Goal: Information Seeking & Learning: Learn about a topic

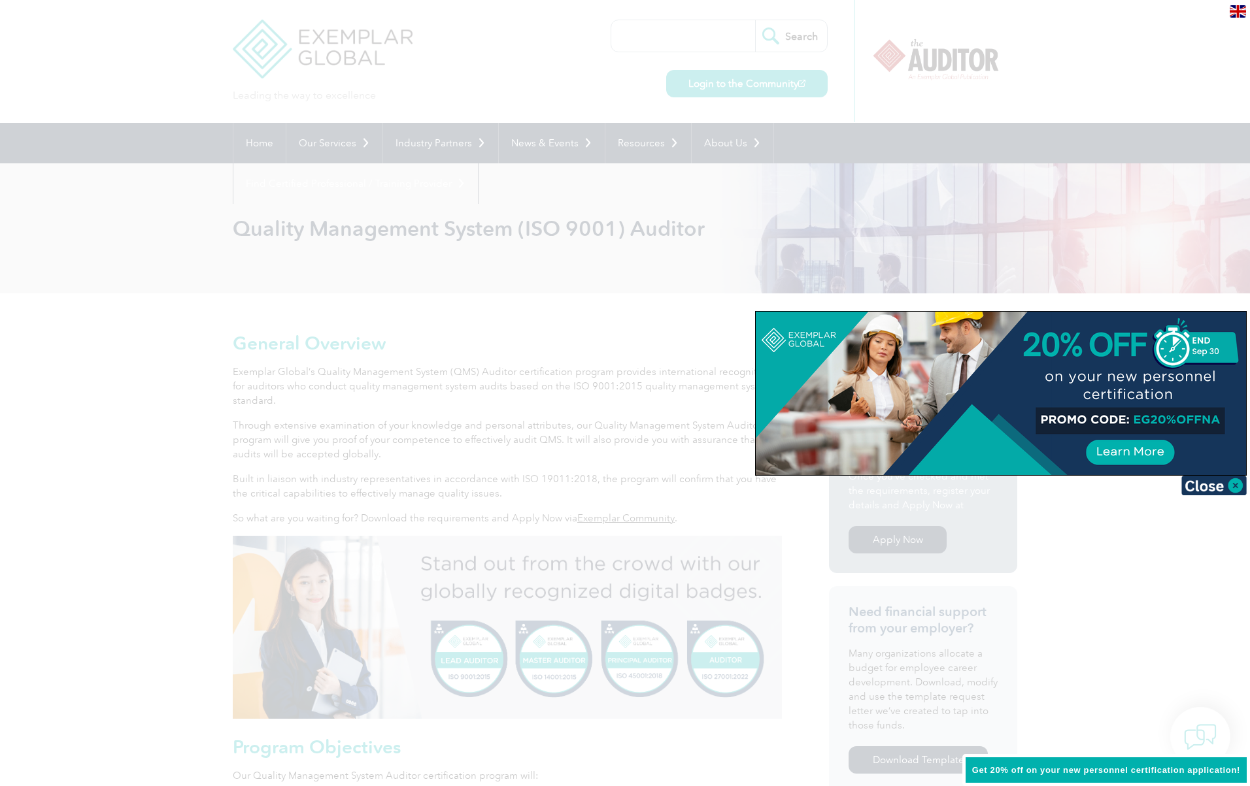
drag, startPoint x: 1137, startPoint y: 416, endPoint x: 1154, endPoint y: 436, distance: 26.4
click at [1154, 435] on div at bounding box center [1001, 393] width 490 height 163
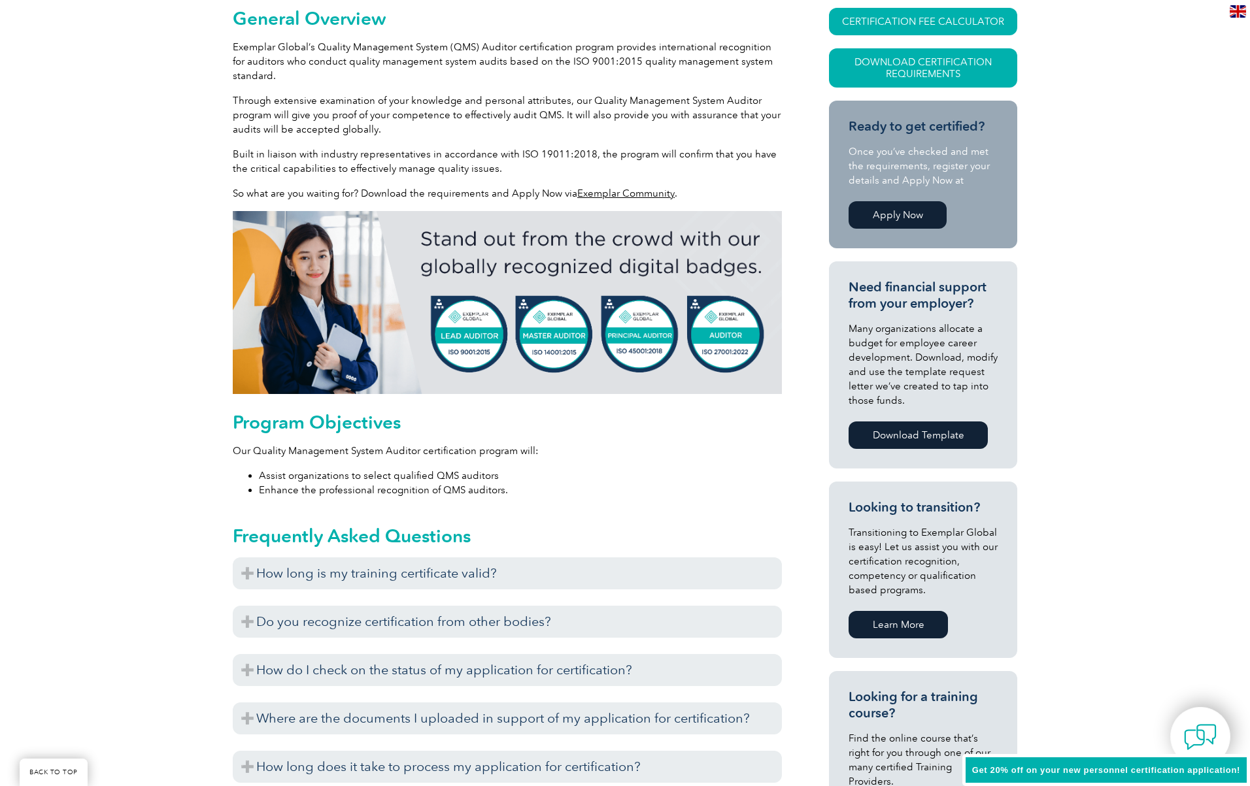
scroll to position [327, 0]
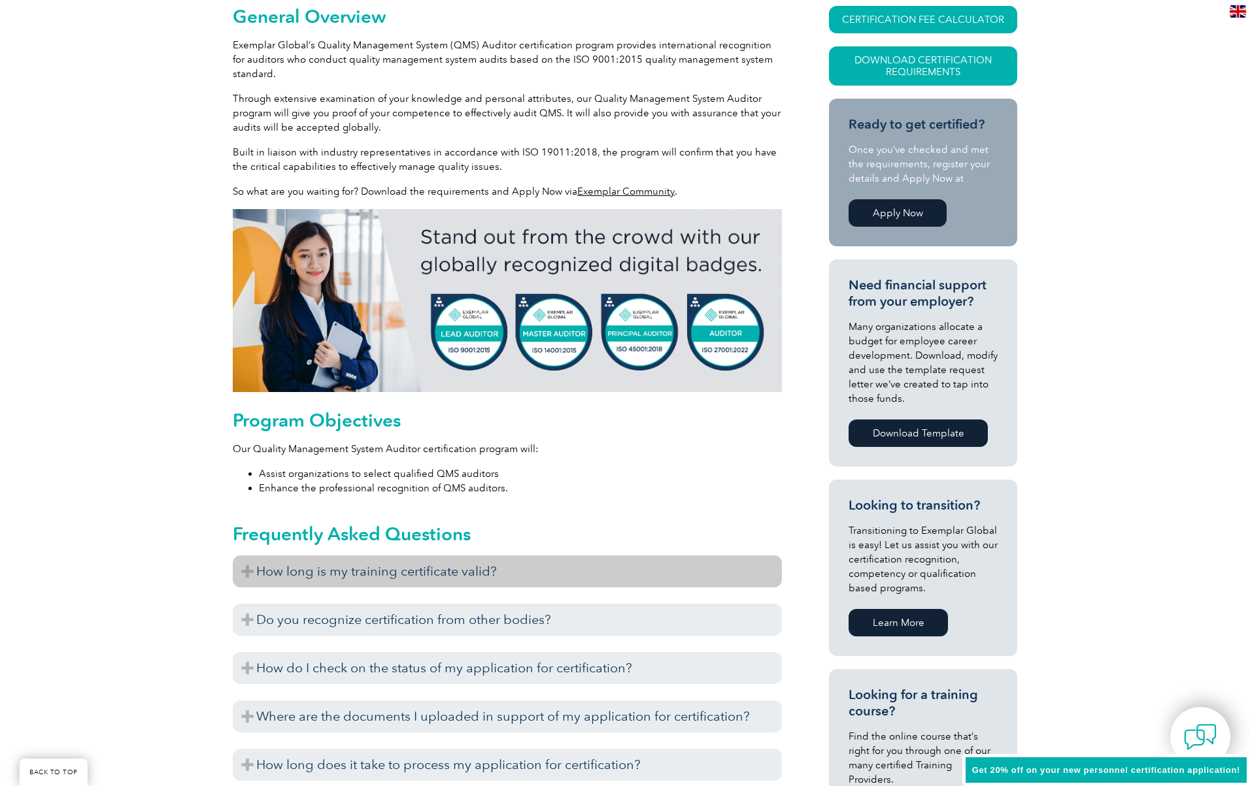
click at [236, 570] on h3 "How long is my training certificate valid?" at bounding box center [507, 572] width 549 height 32
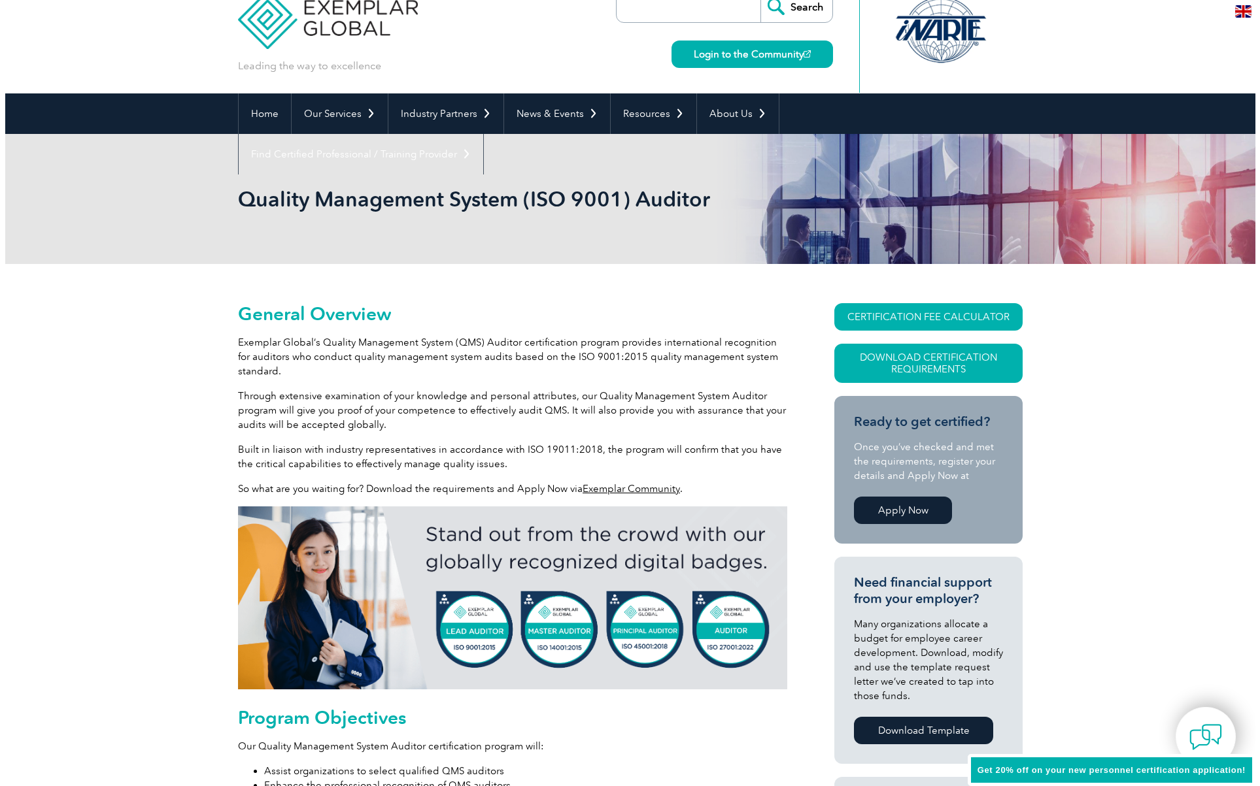
scroll to position [0, 0]
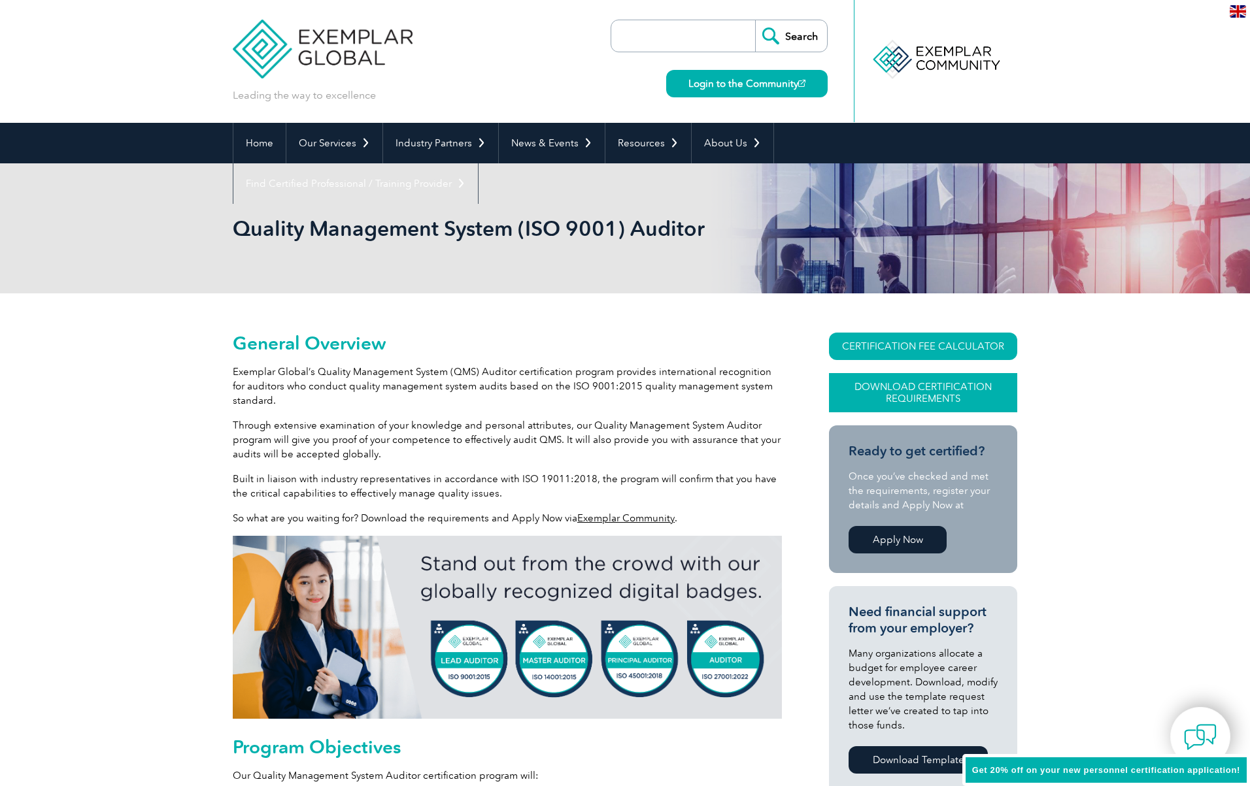
click at [863, 407] on link "Download Certification Requirements" at bounding box center [923, 392] width 188 height 39
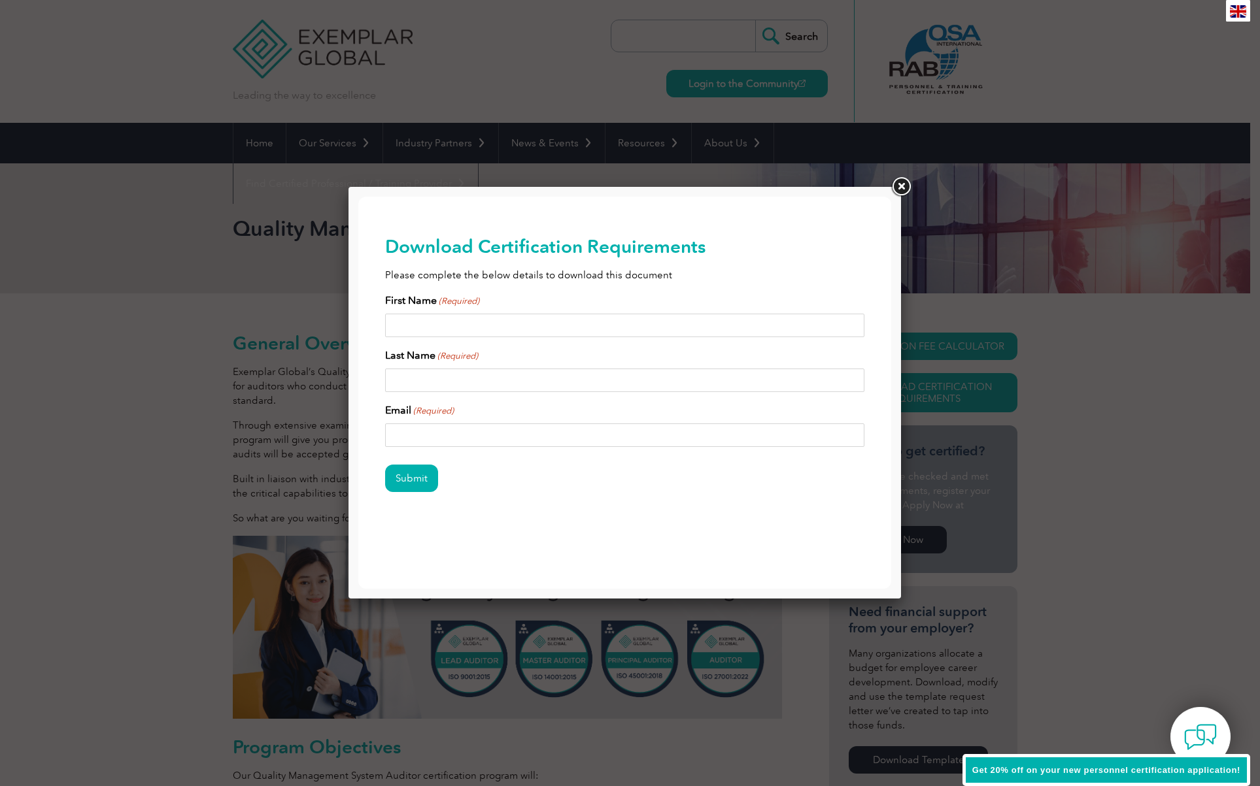
click at [901, 186] on link at bounding box center [901, 187] width 24 height 24
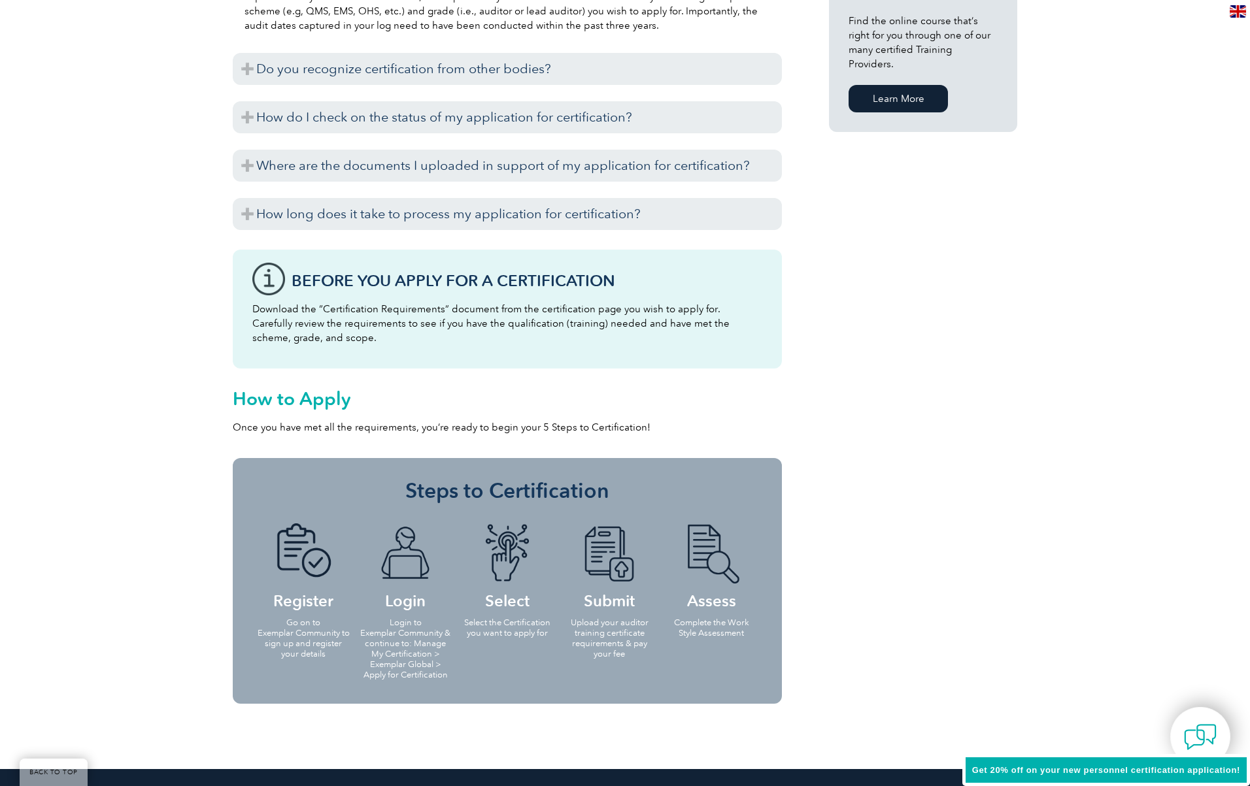
scroll to position [1046, 0]
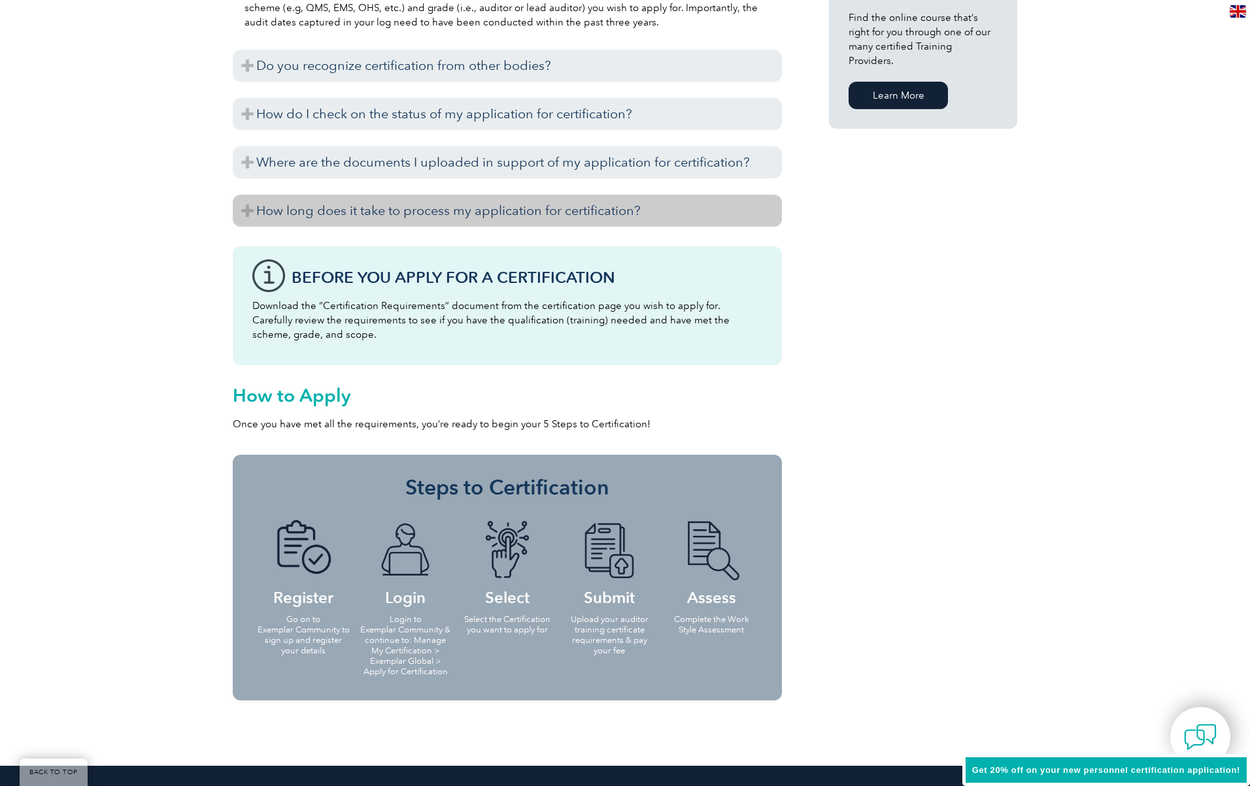
click at [246, 219] on h3 "How long does it take to process my application for certification?" at bounding box center [507, 211] width 549 height 32
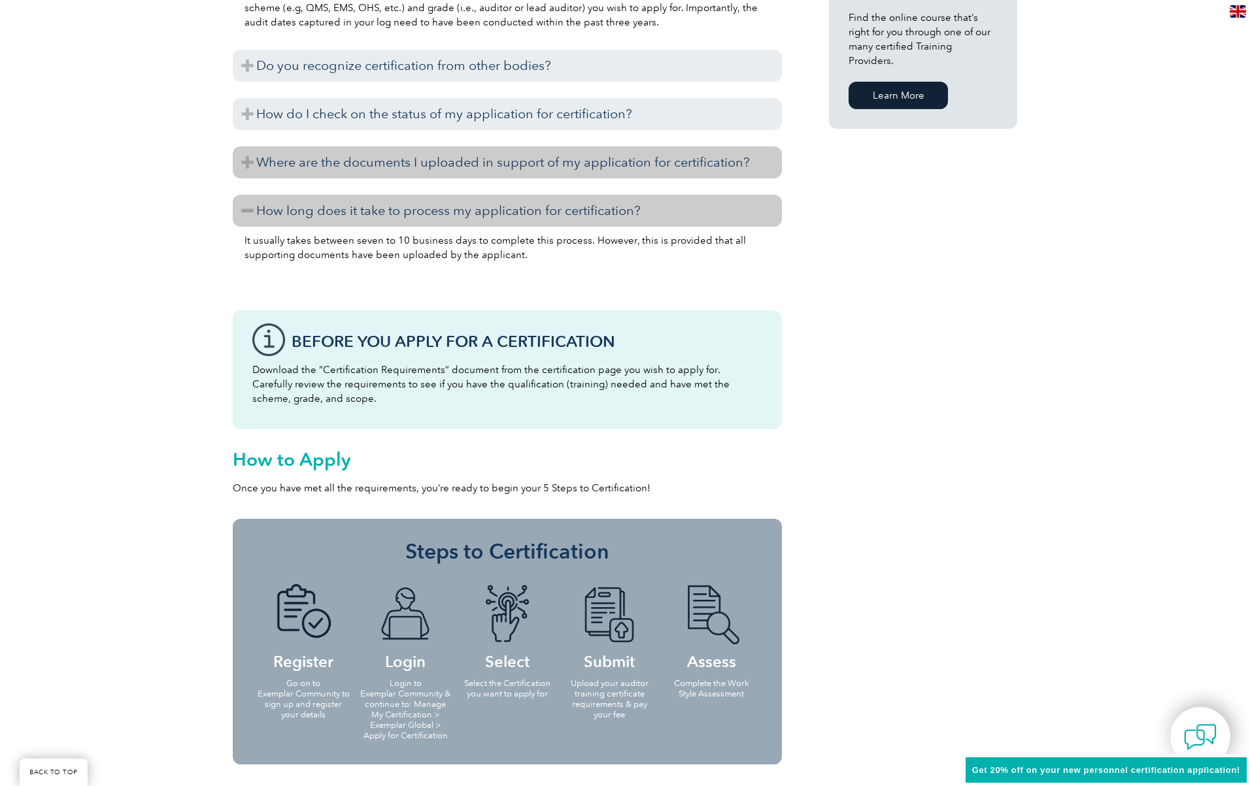
click at [239, 163] on h3 "Where are the documents I uploaded in support of my application for certificati…" at bounding box center [507, 162] width 549 height 32
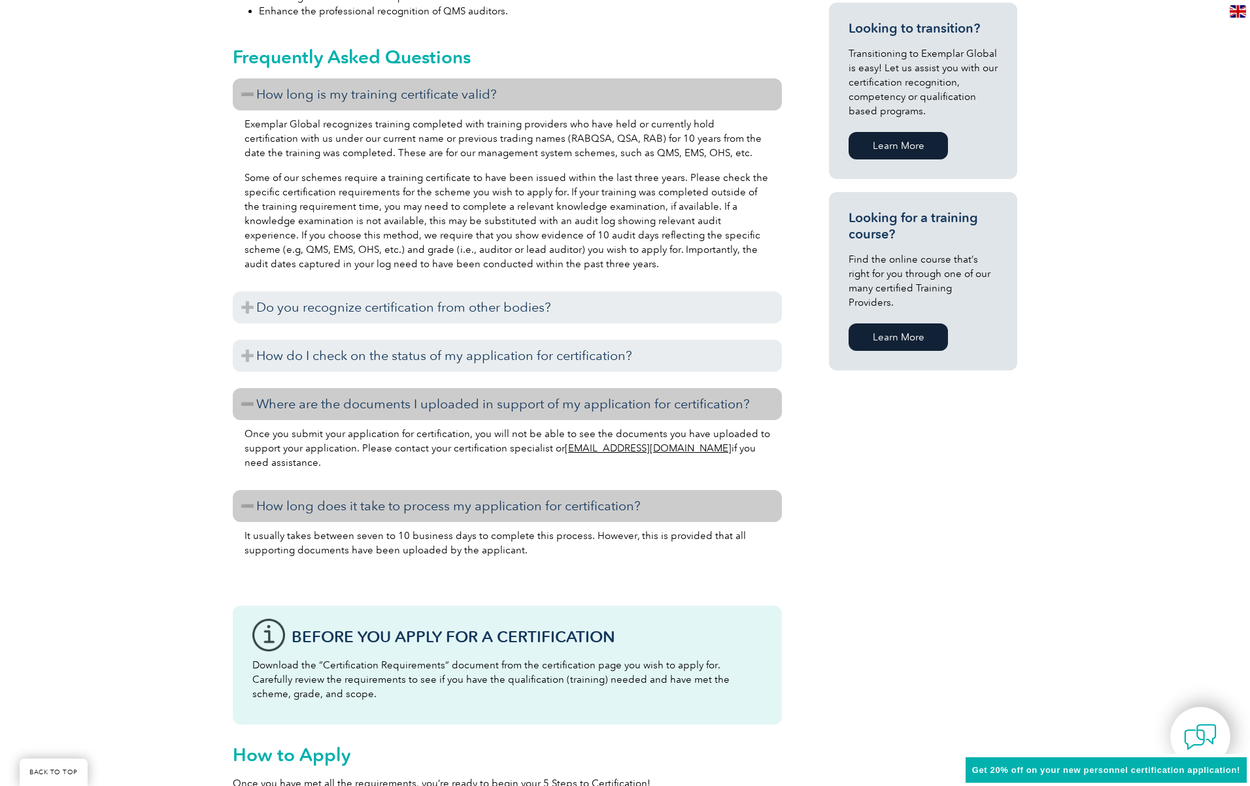
scroll to position [784, 0]
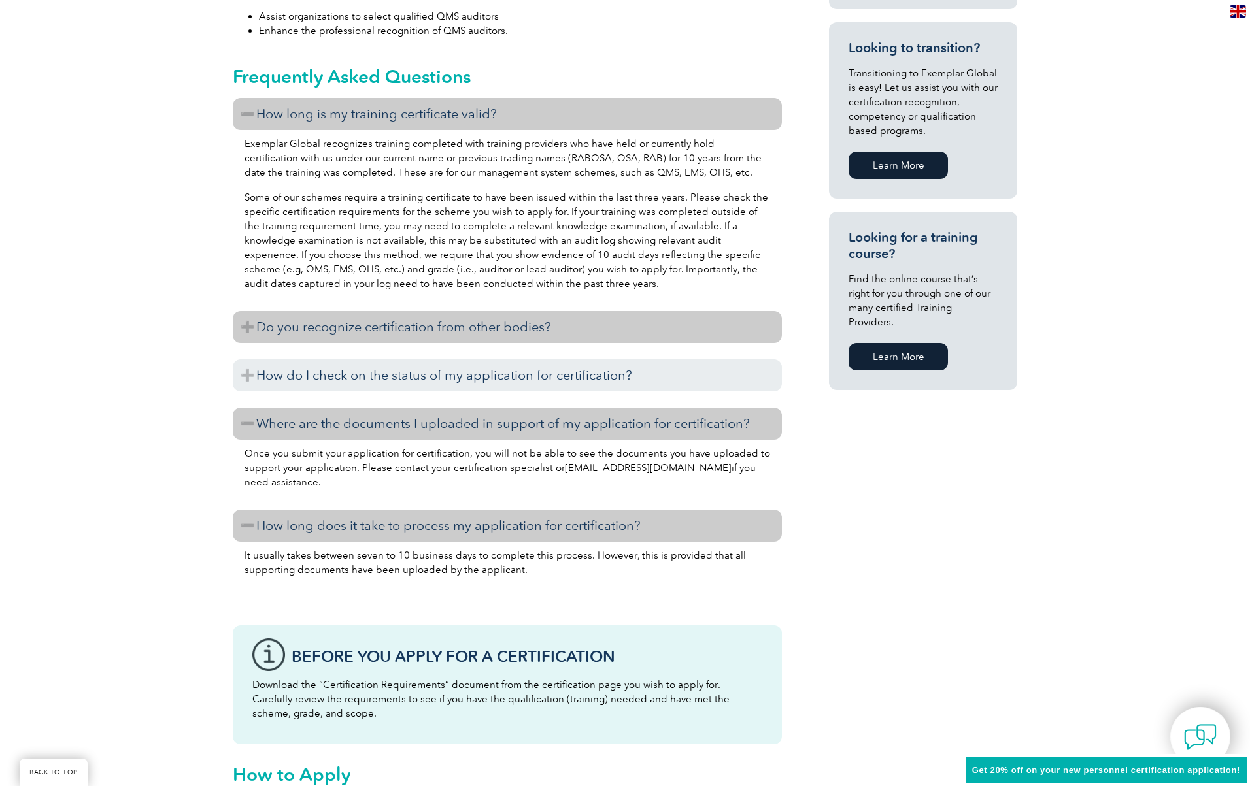
click at [233, 322] on h3 "Do you recognize certification from other bodies?" at bounding box center [507, 327] width 549 height 32
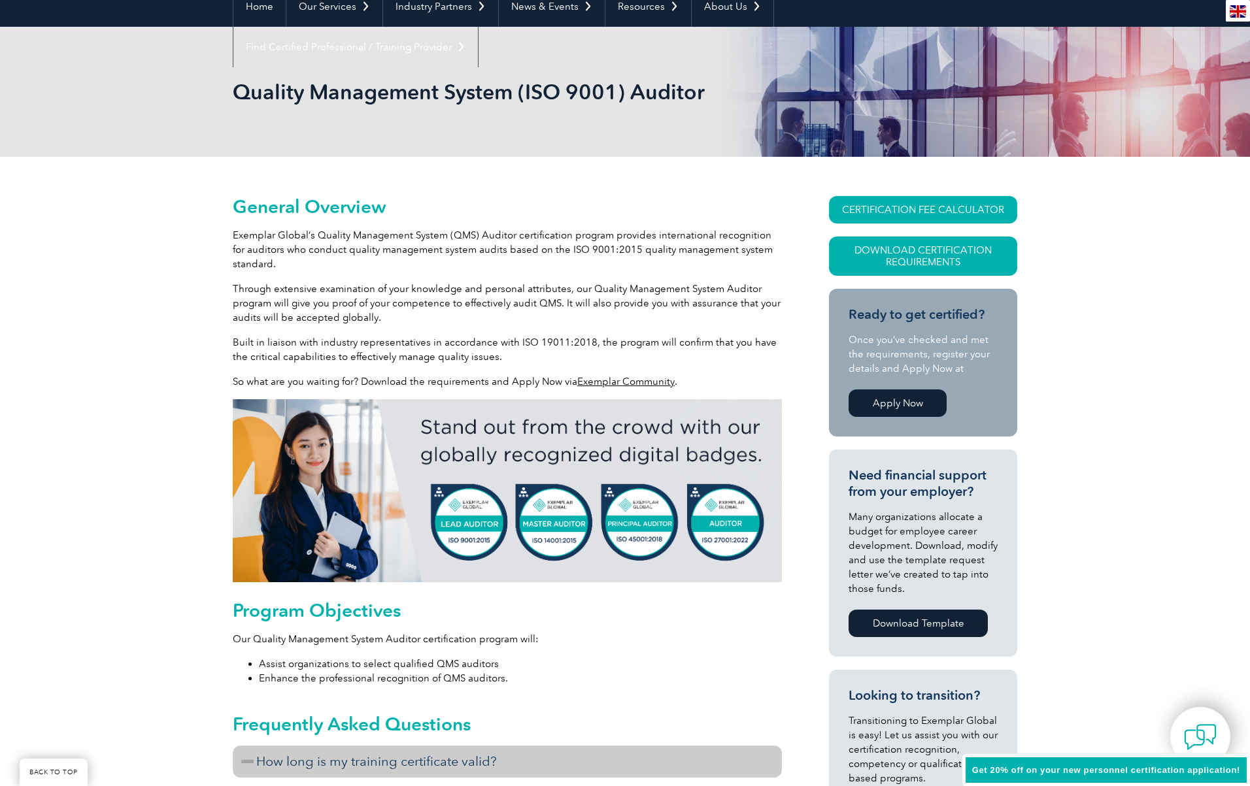
scroll to position [131, 0]
